Goal: Task Accomplishment & Management: Manage account settings

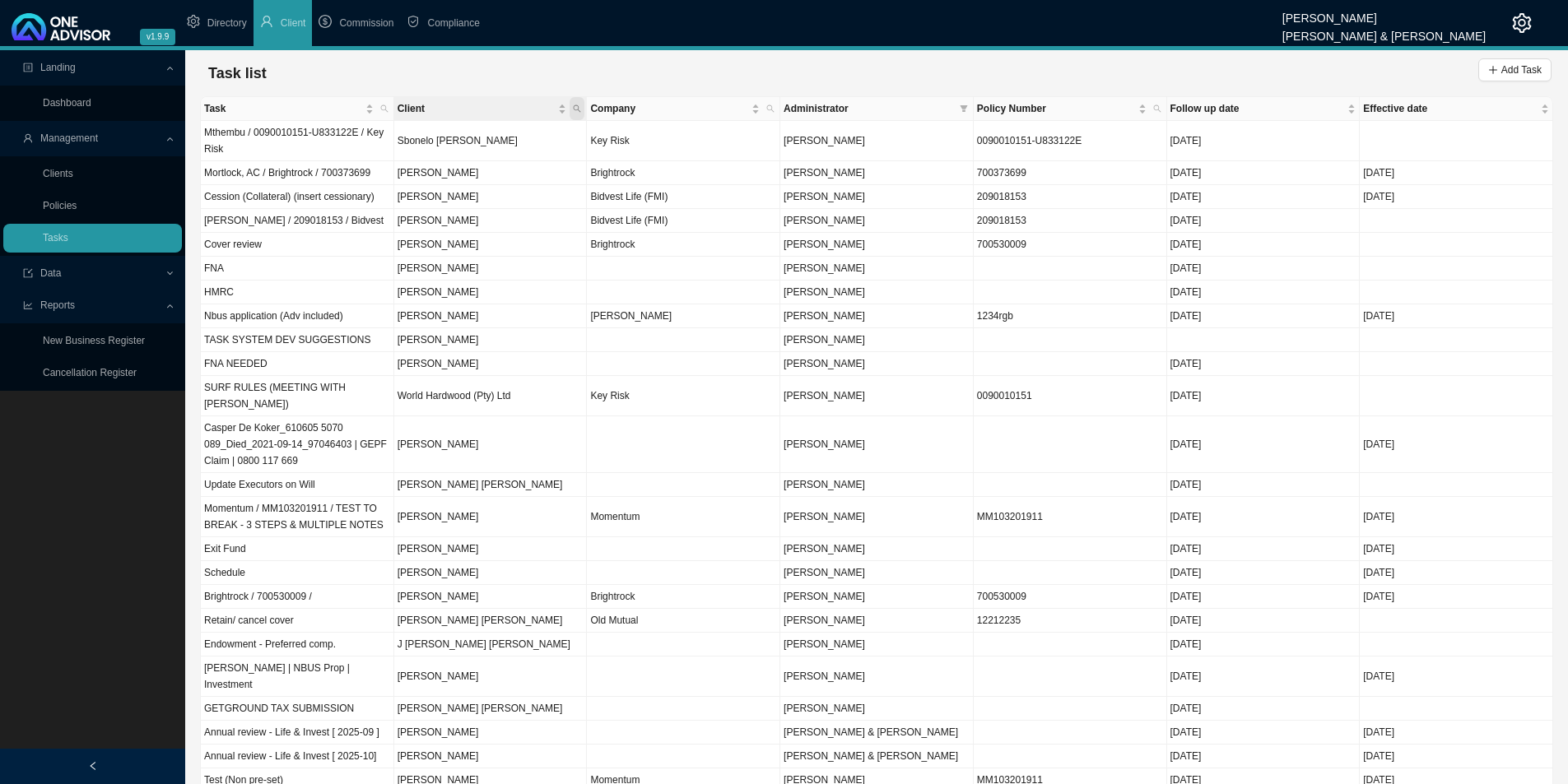
click at [572, 100] on span "Client" at bounding box center [577, 108] width 14 height 23
click at [480, 136] on input "text" at bounding box center [500, 141] width 155 height 23
type input "[PERSON_NAME]"
click at [450, 167] on button "Search" at bounding box center [460, 167] width 74 height 17
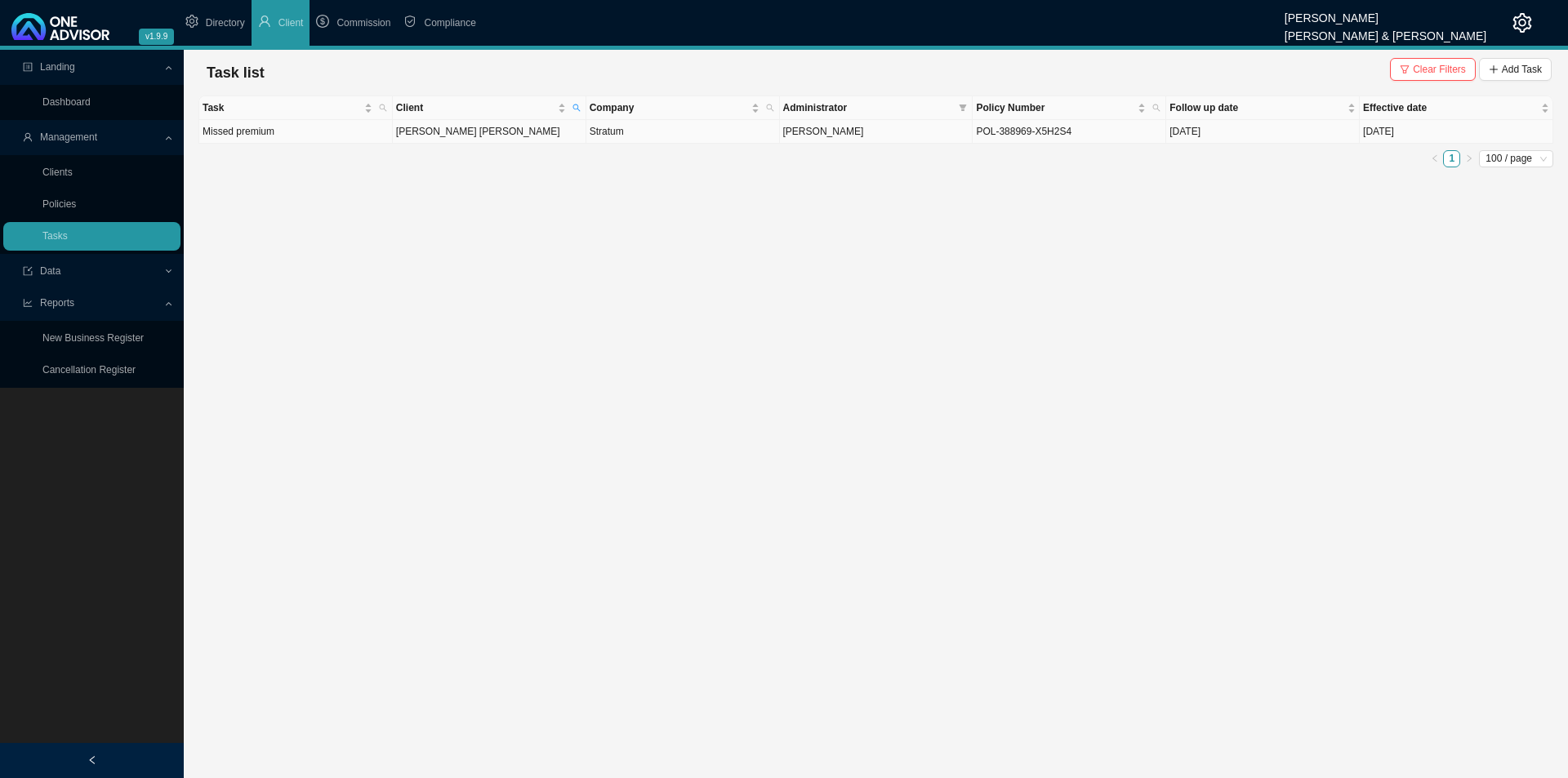
click at [521, 133] on td "[PERSON_NAME] [PERSON_NAME]" at bounding box center [489, 132] width 193 height 23
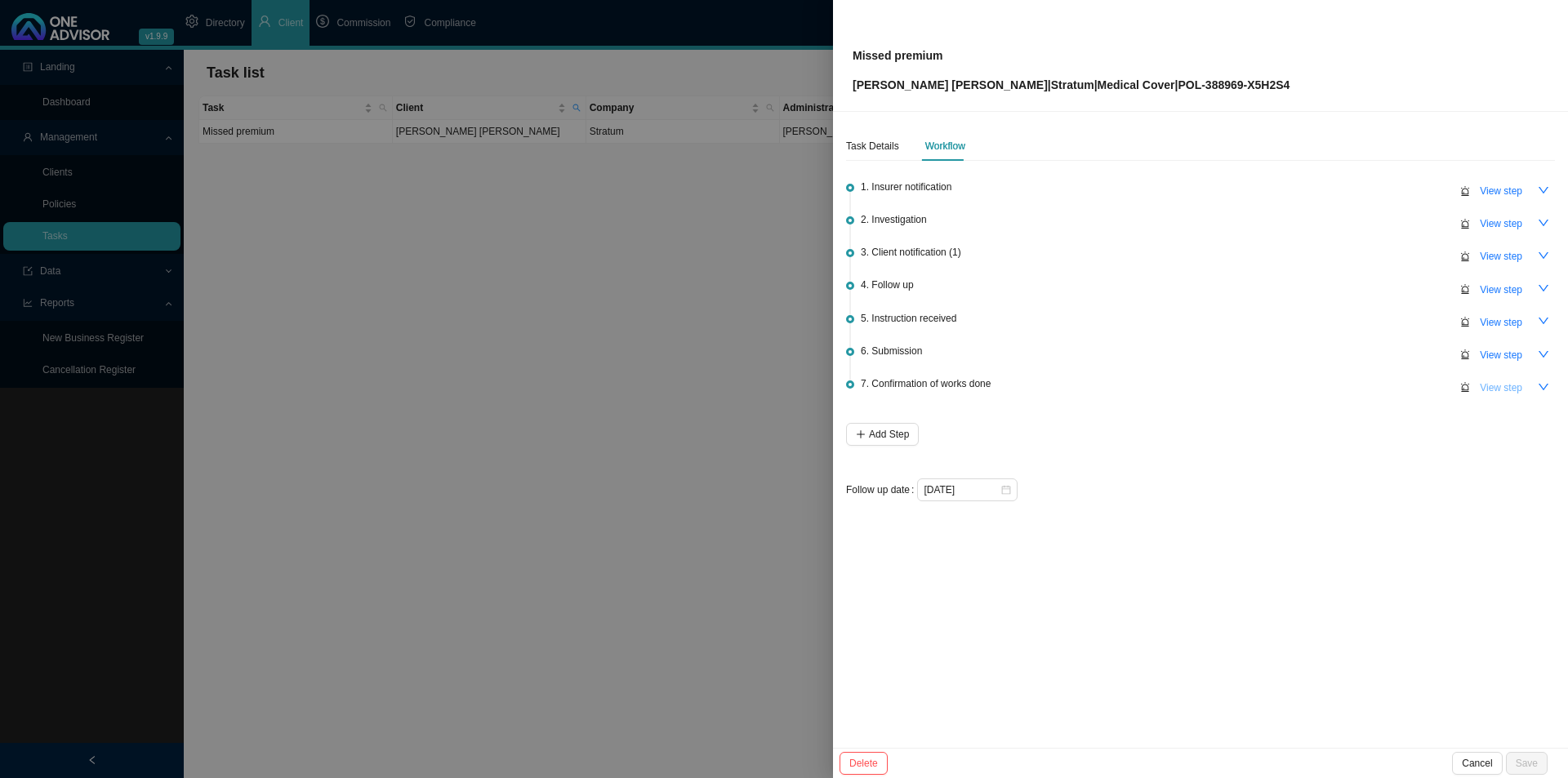
click at [1492, 380] on span "View step" at bounding box center [1501, 388] width 42 height 16
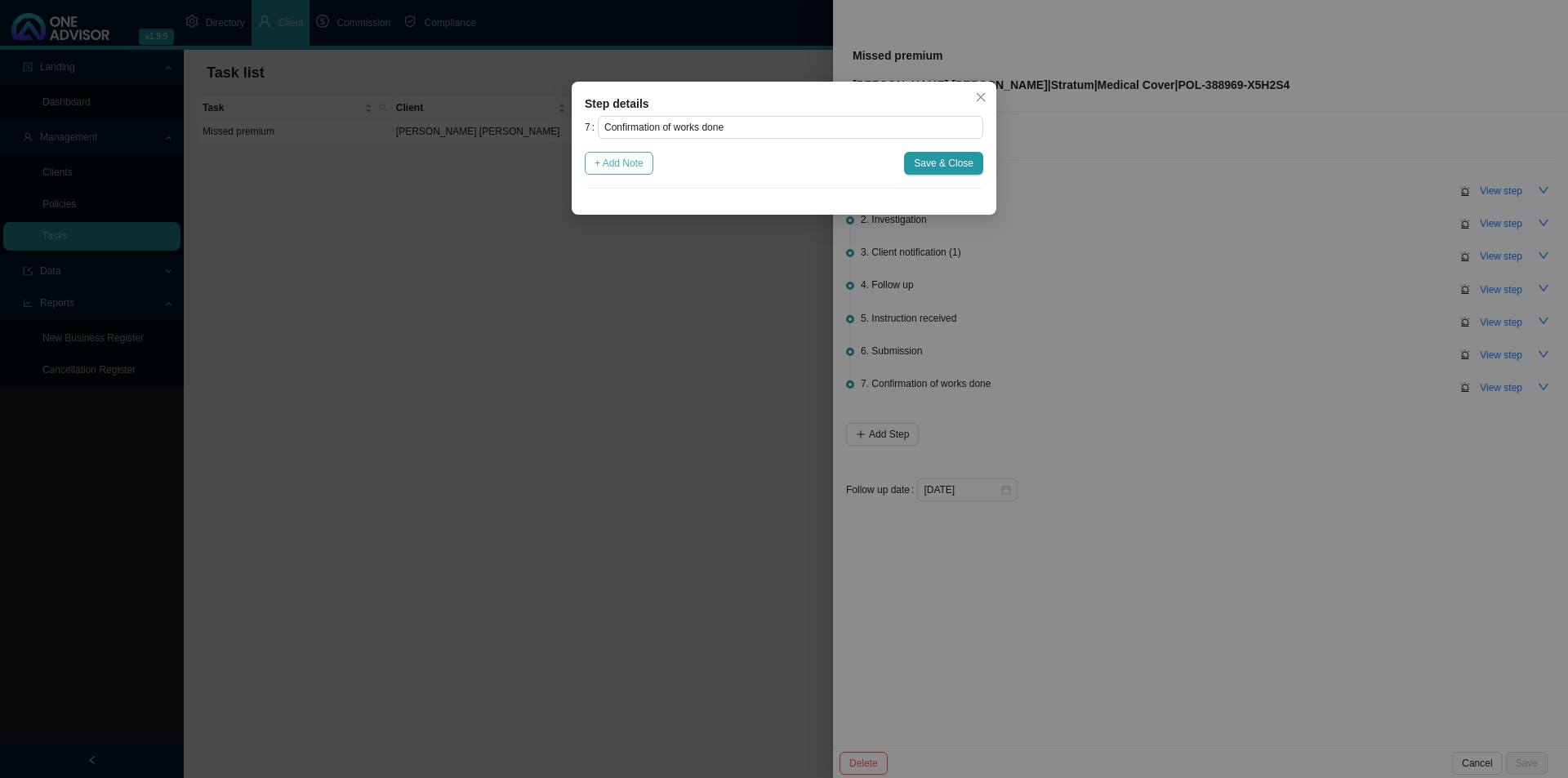
click at [594, 166] on button "+ Add Note" at bounding box center [619, 163] width 68 height 22
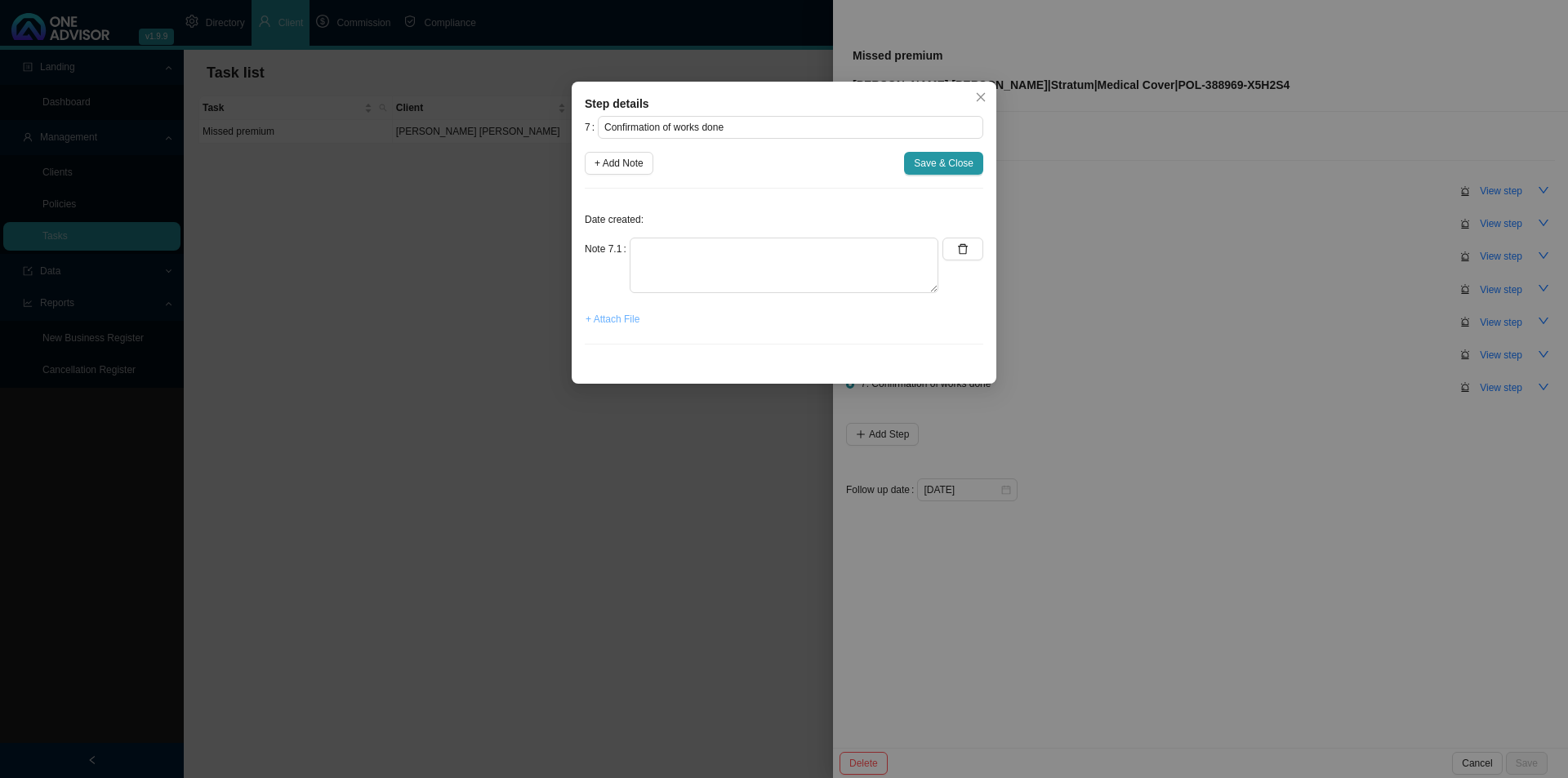
click at [615, 317] on span "+ Attach File" at bounding box center [613, 319] width 54 height 16
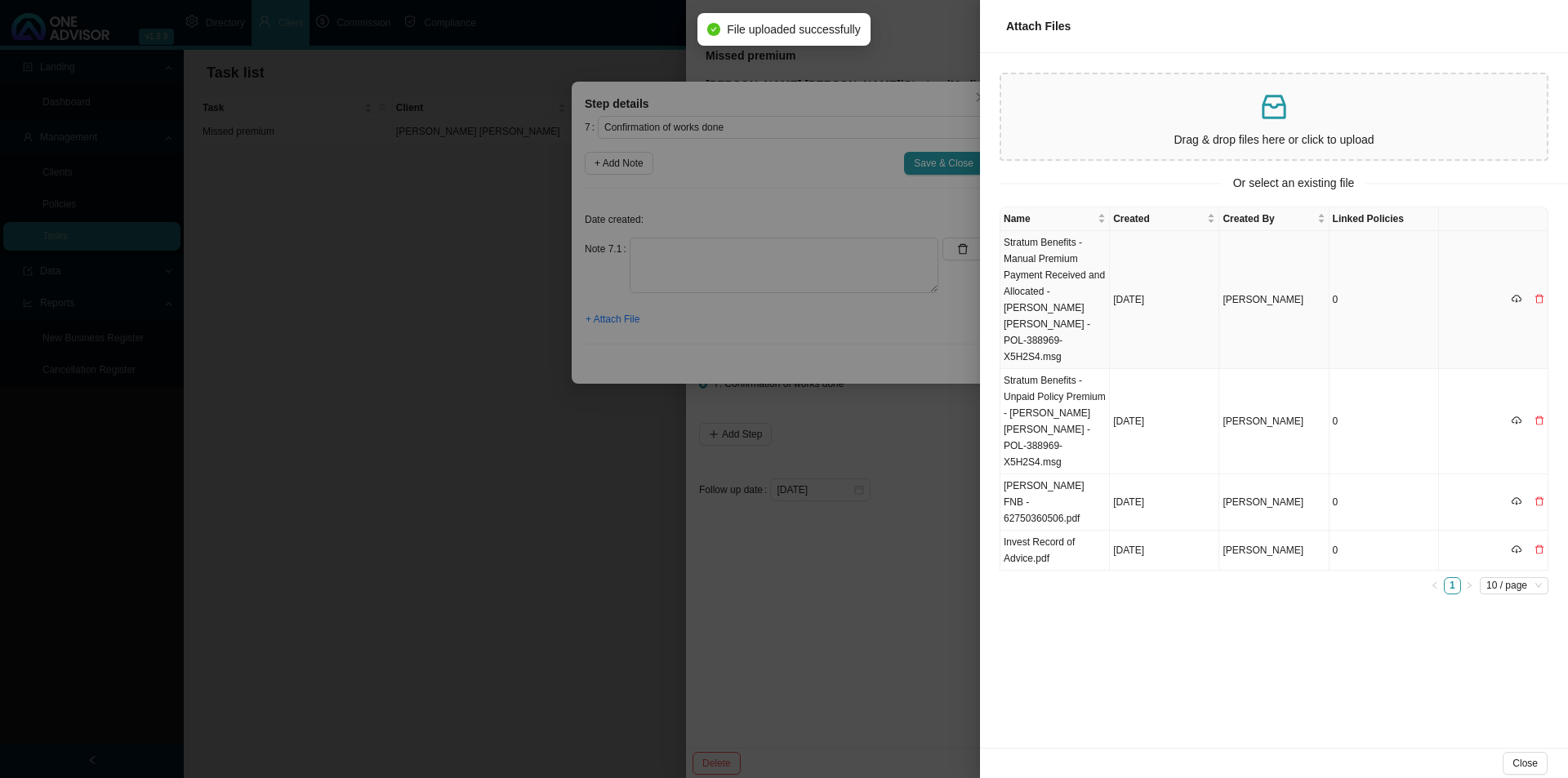
click at [1045, 264] on td "Stratum Benefits - Manual Premium Payment Received and Allocated - [PERSON_NAME…" at bounding box center [1055, 300] width 110 height 138
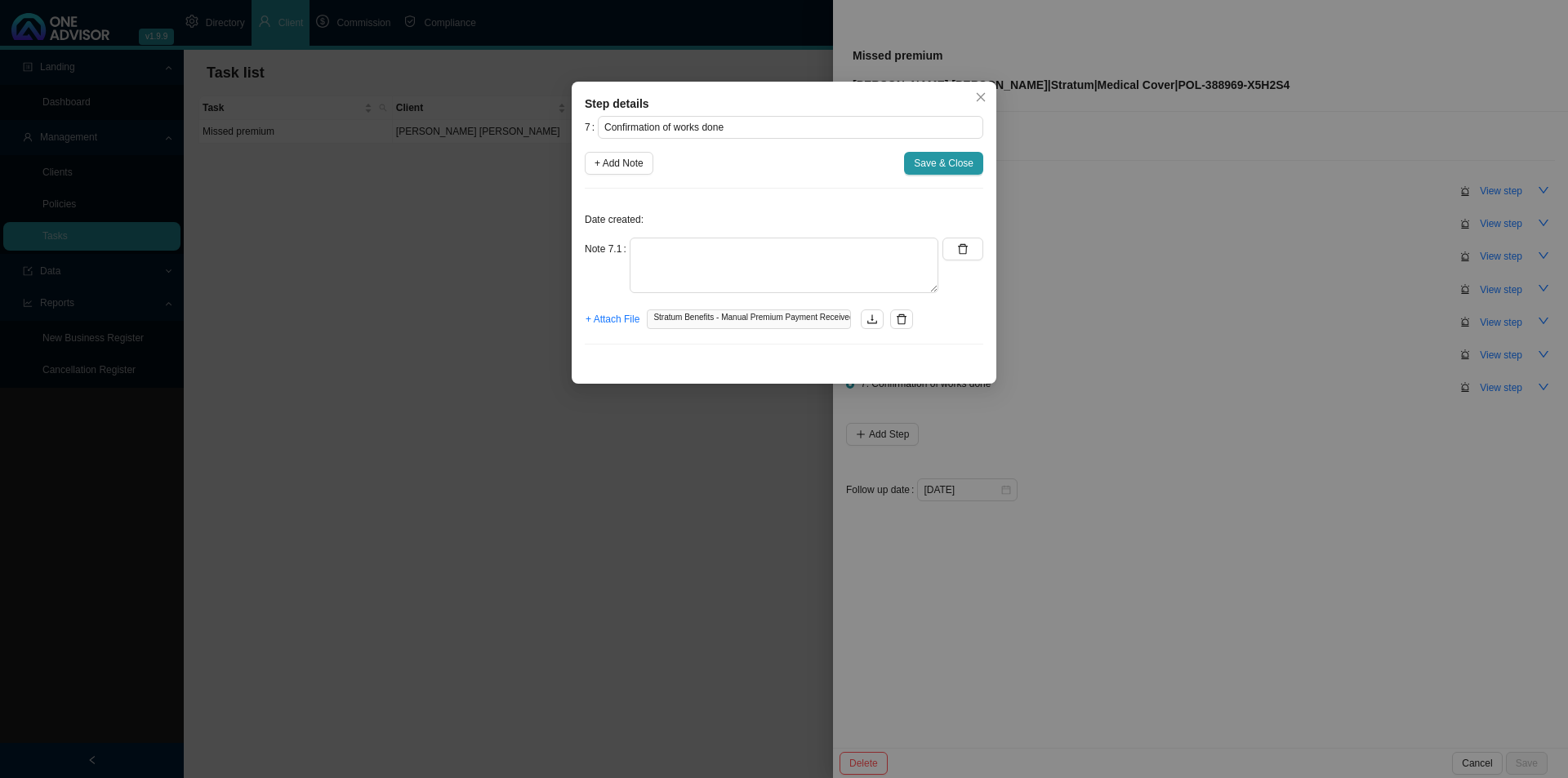
click at [941, 139] on div "7 Confirmation of works done + Add Note Save & Close Date created: Note 7.1 + A…" at bounding box center [784, 236] width 399 height 242
click at [936, 157] on span "Save & Close" at bounding box center [943, 164] width 59 height 16
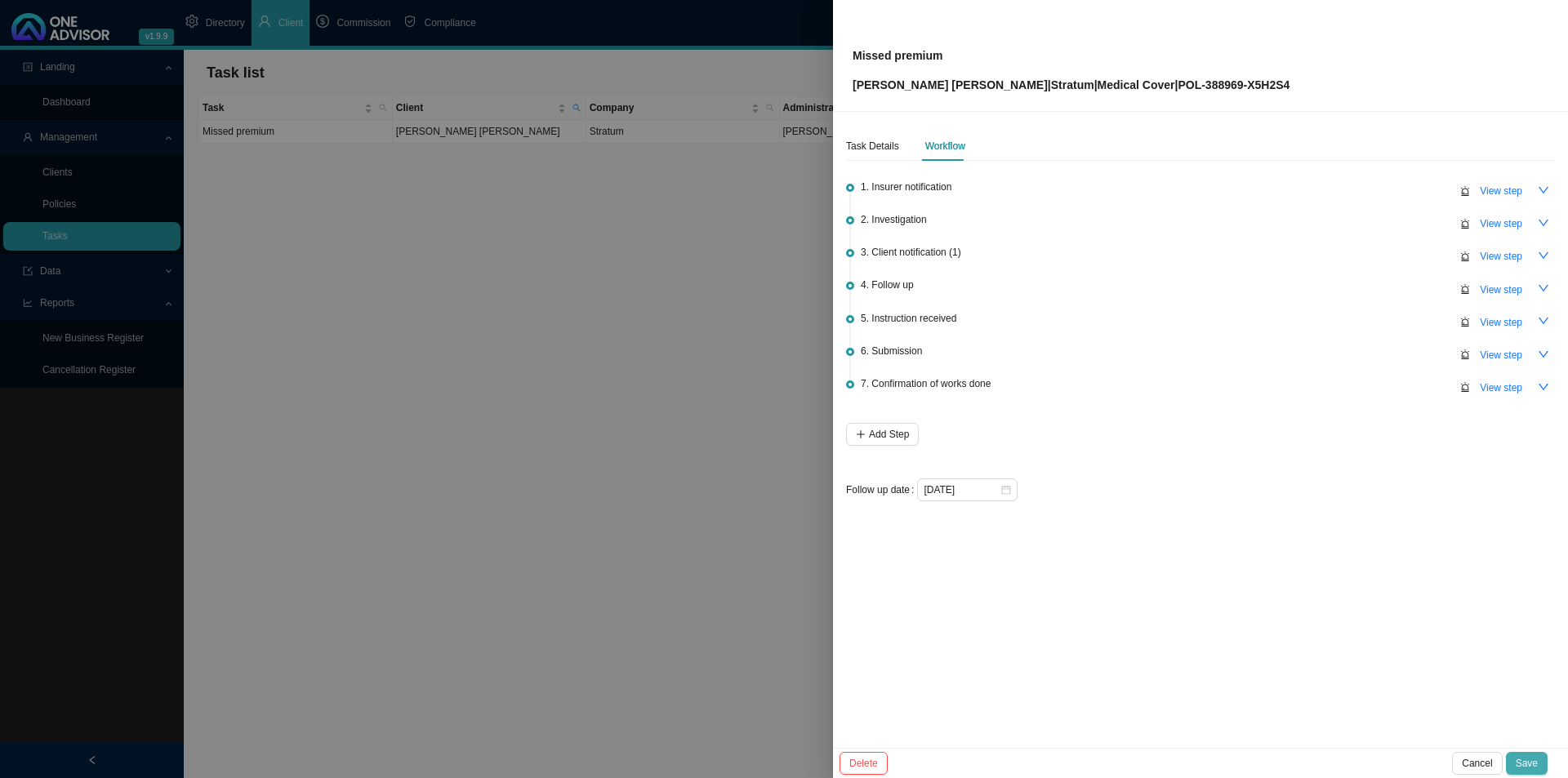
click at [1538, 762] on button "Save" at bounding box center [1527, 763] width 41 height 22
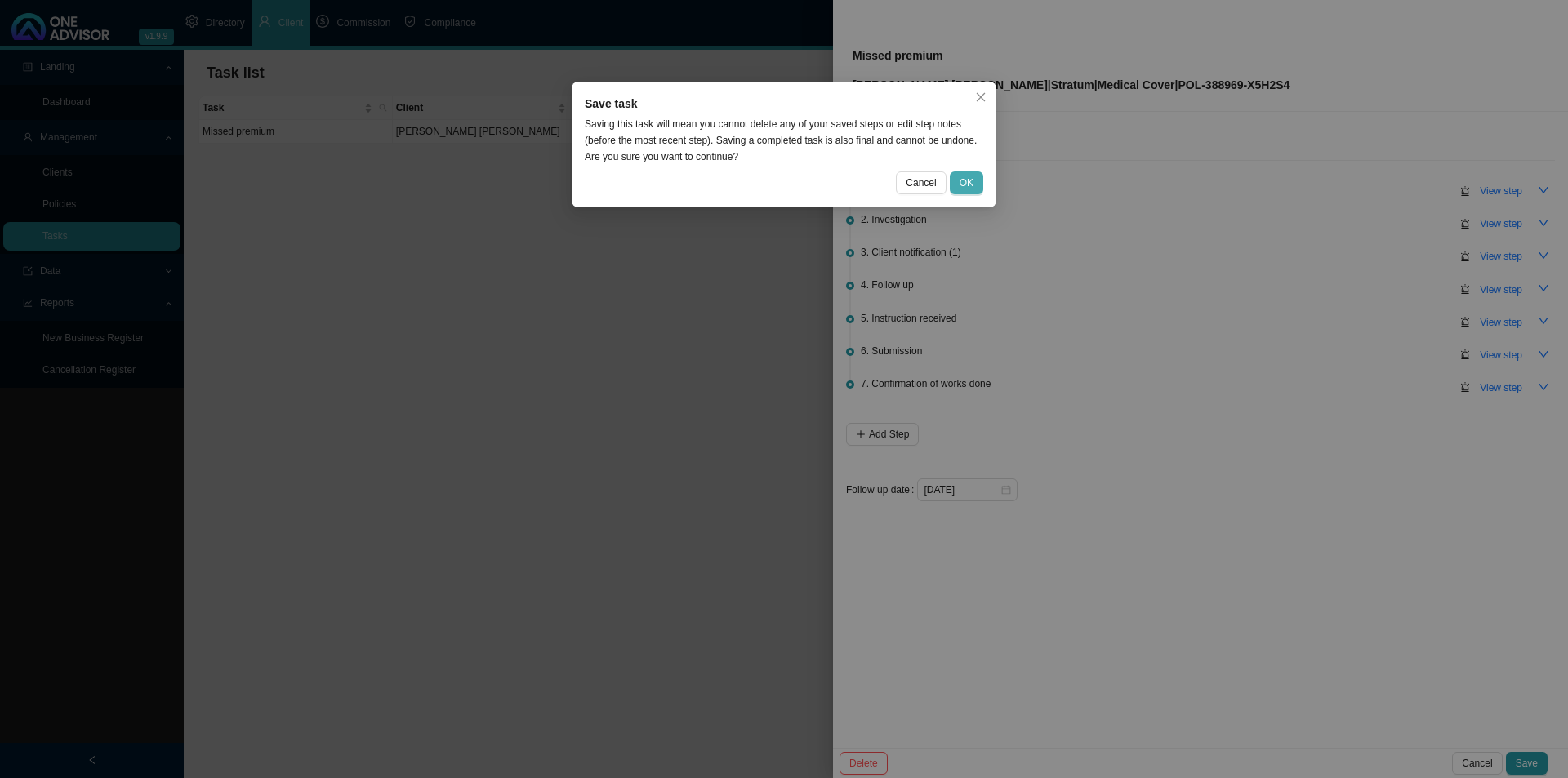
click at [979, 181] on button "OK" at bounding box center [966, 182] width 33 height 22
